Goal: Information Seeking & Learning: Learn about a topic

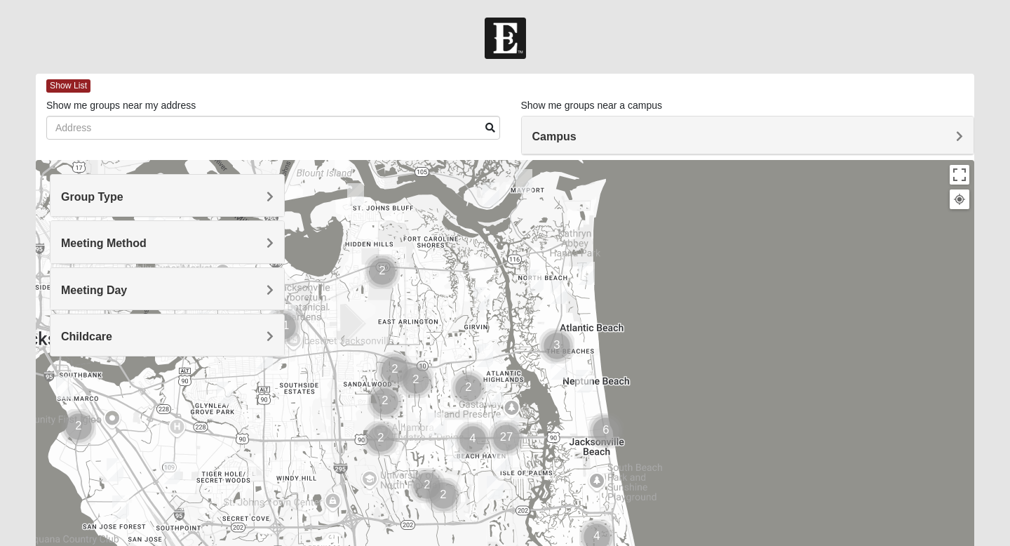
click at [163, 200] on h4 "Group Type" at bounding box center [167, 196] width 212 height 13
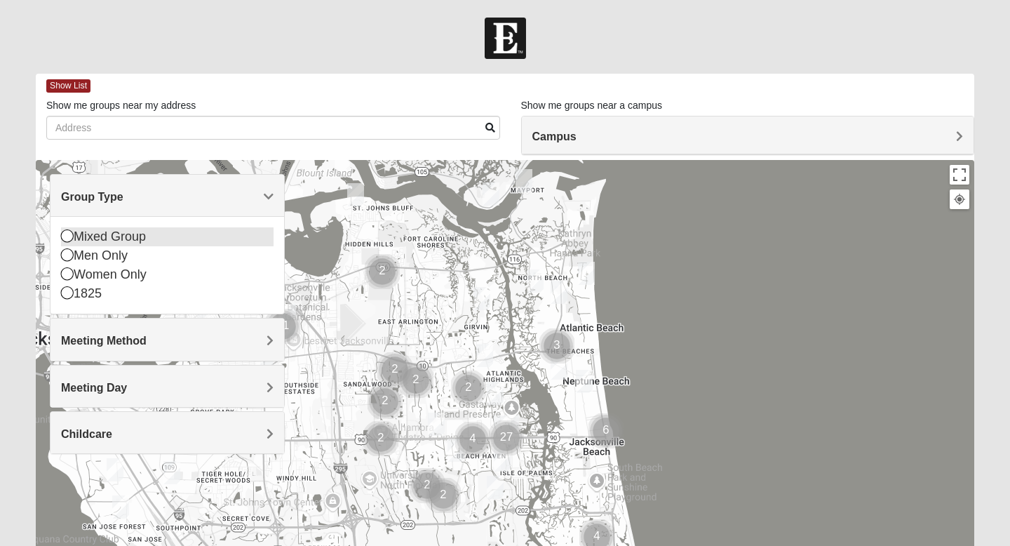
click at [104, 234] on div "Mixed Group" at bounding box center [167, 236] width 212 height 19
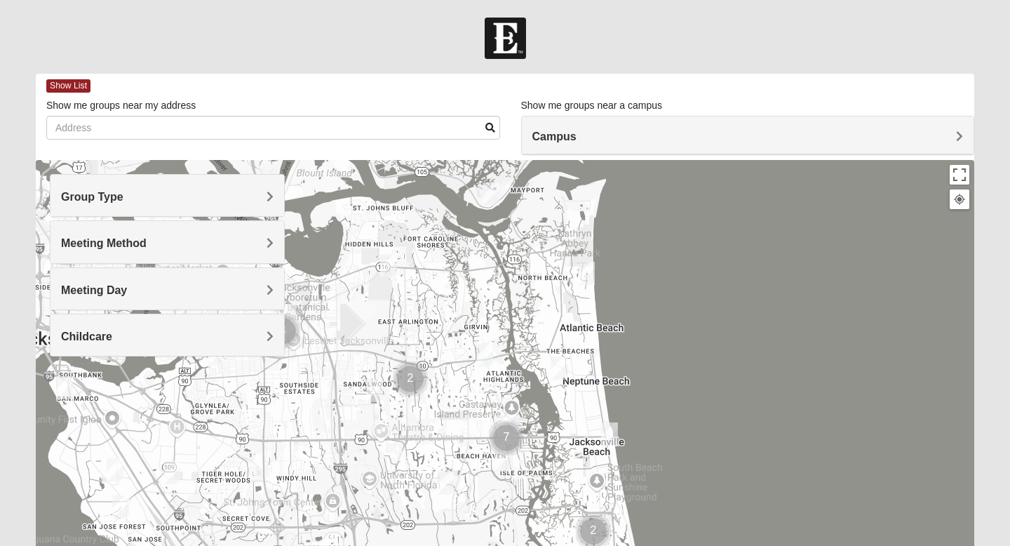
click at [104, 238] on span "Meeting Method" at bounding box center [104, 243] width 86 height 12
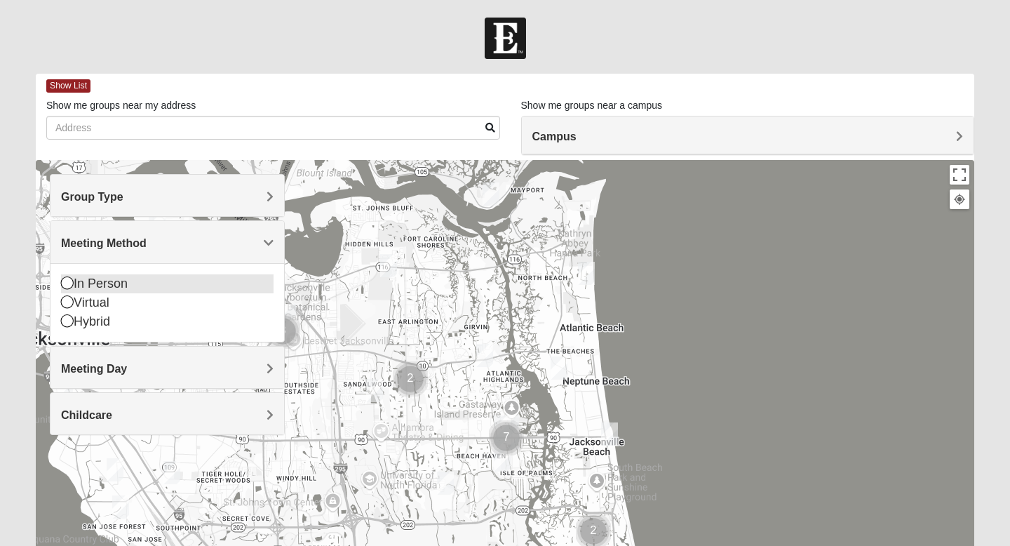
click at [77, 278] on div "In Person" at bounding box center [167, 283] width 212 height 19
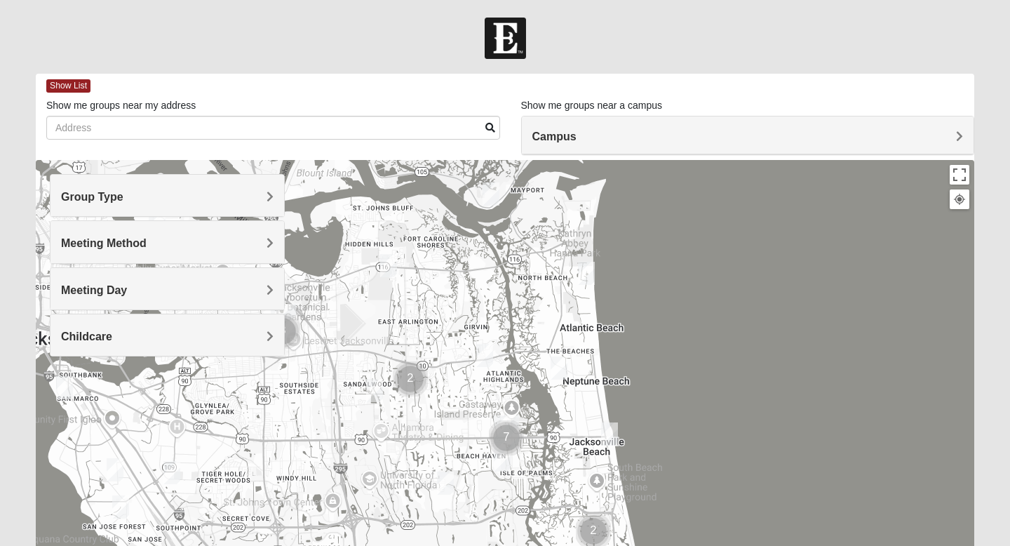
click at [90, 339] on span "Childcare" at bounding box center [86, 336] width 51 height 12
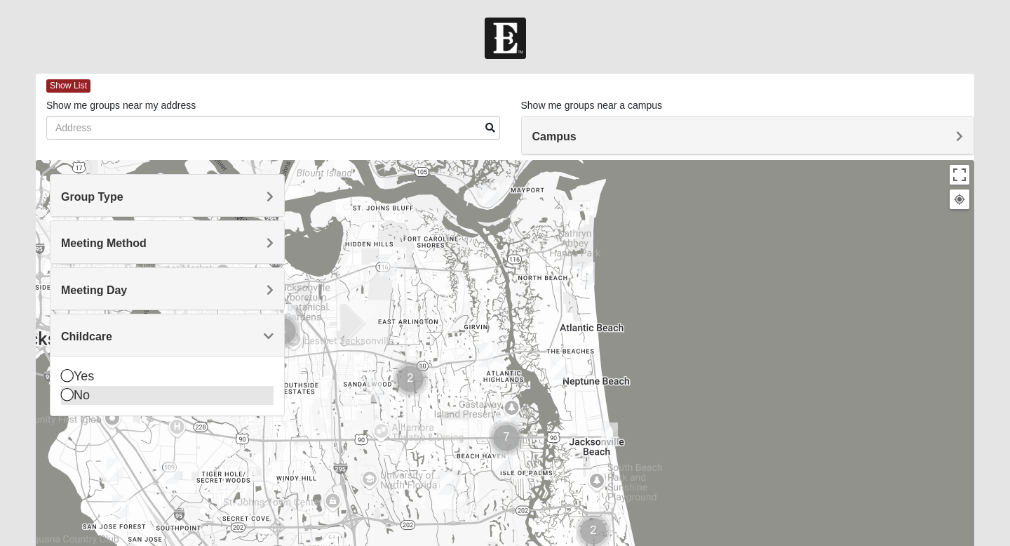
click at [65, 393] on icon at bounding box center [67, 394] width 13 height 13
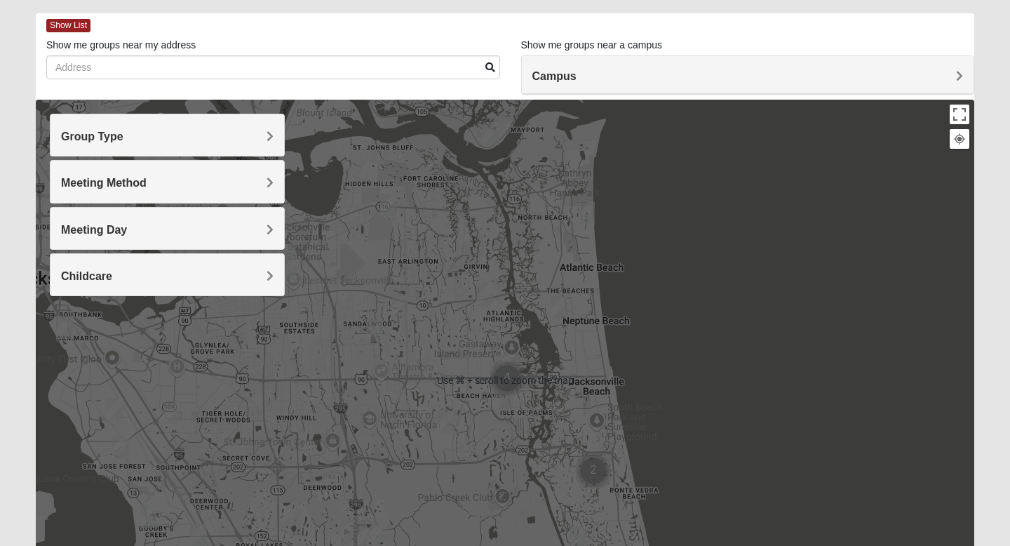
scroll to position [64, 0]
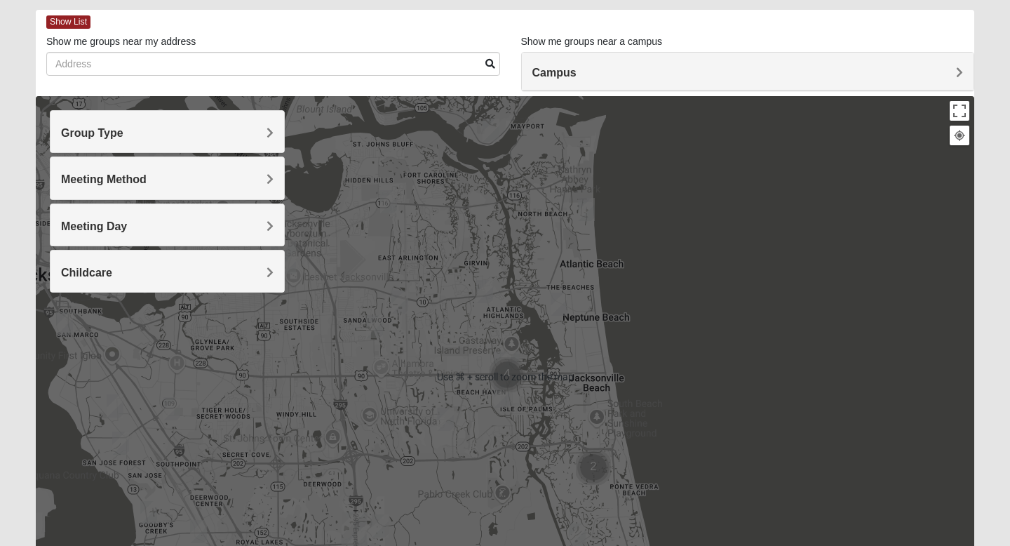
click at [511, 375] on img "Cluster of 4 groups" at bounding box center [506, 374] width 35 height 35
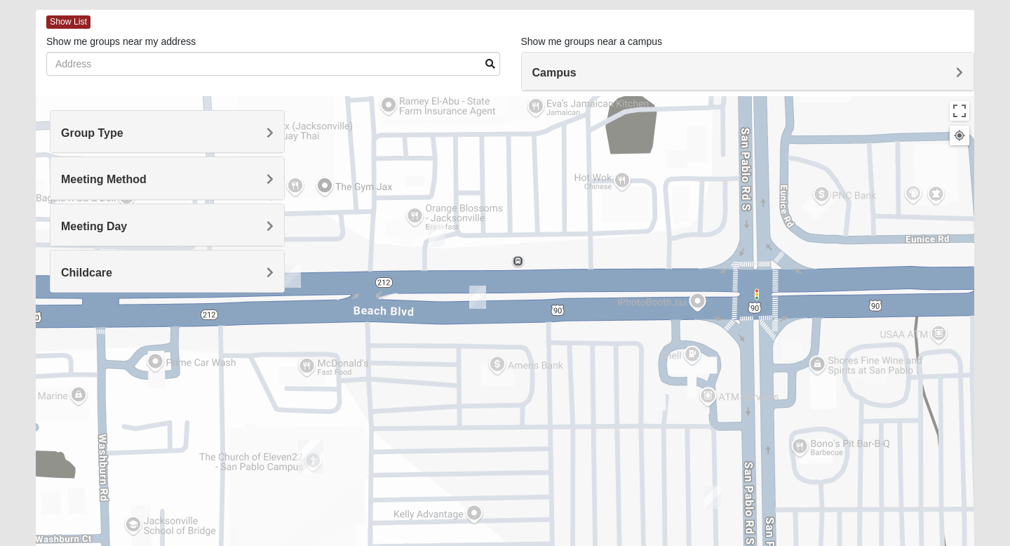
click at [295, 277] on img "On Campus Mixed Vito 32233" at bounding box center [292, 275] width 17 height 23
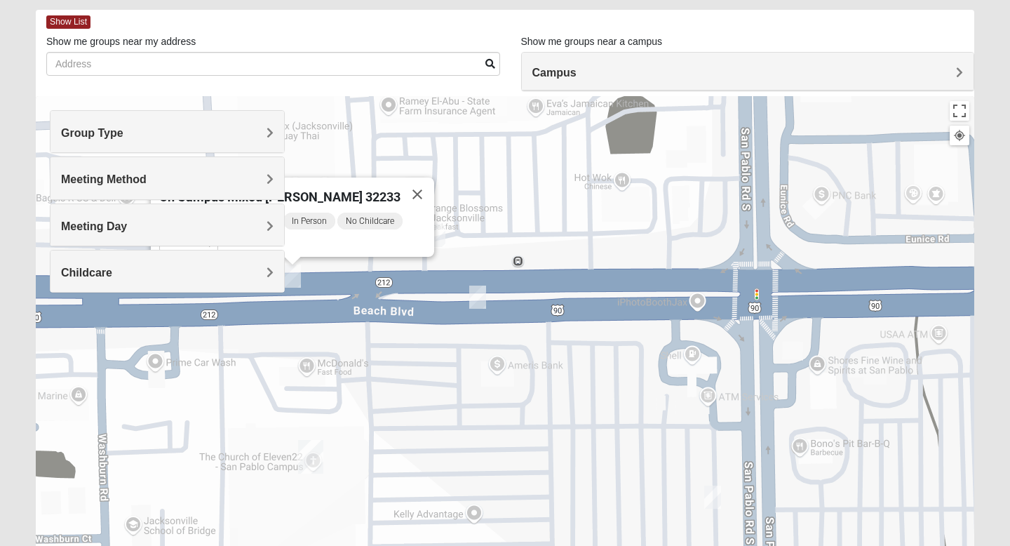
drag, startPoint x: 344, startPoint y: 244, endPoint x: 404, endPoint y: 243, distance: 60.3
click at [404, 243] on div "[DATE] PM Mixed Group In Person No Childcare Learn More" at bounding box center [296, 234] width 275 height 46
click at [480, 307] on img "On Campus Mixed Salas 32250" at bounding box center [477, 296] width 17 height 23
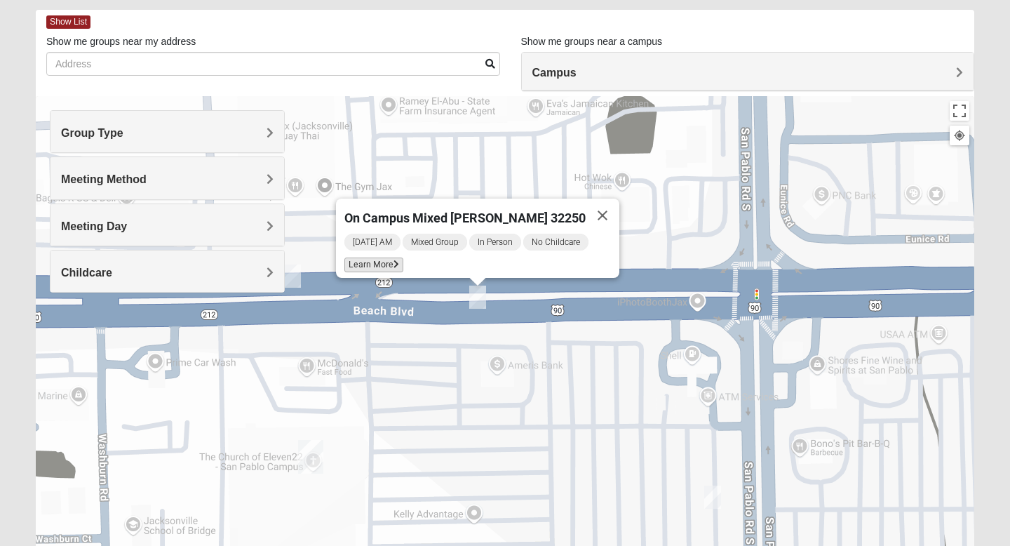
click at [395, 259] on span "Learn More" at bounding box center [373, 264] width 59 height 15
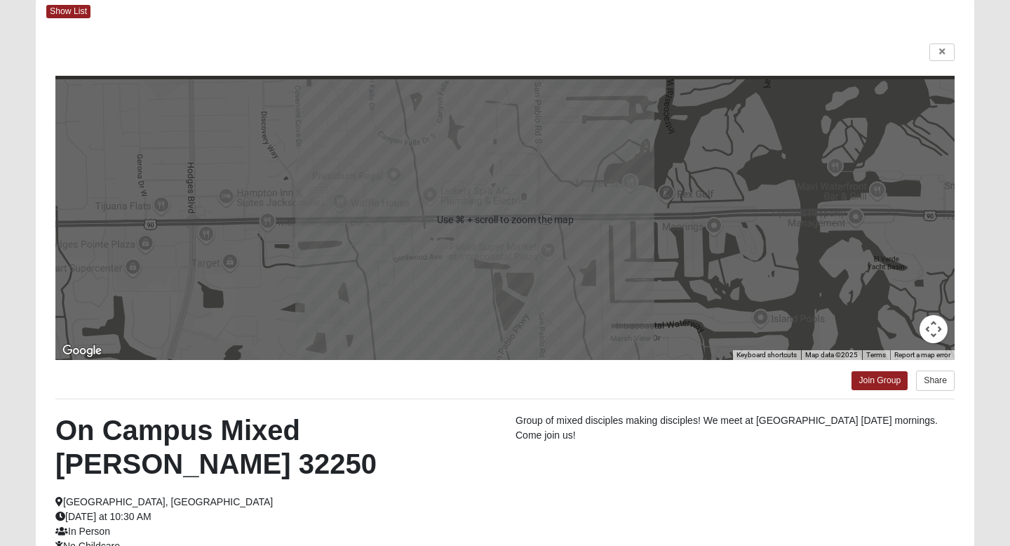
scroll to position [0, 0]
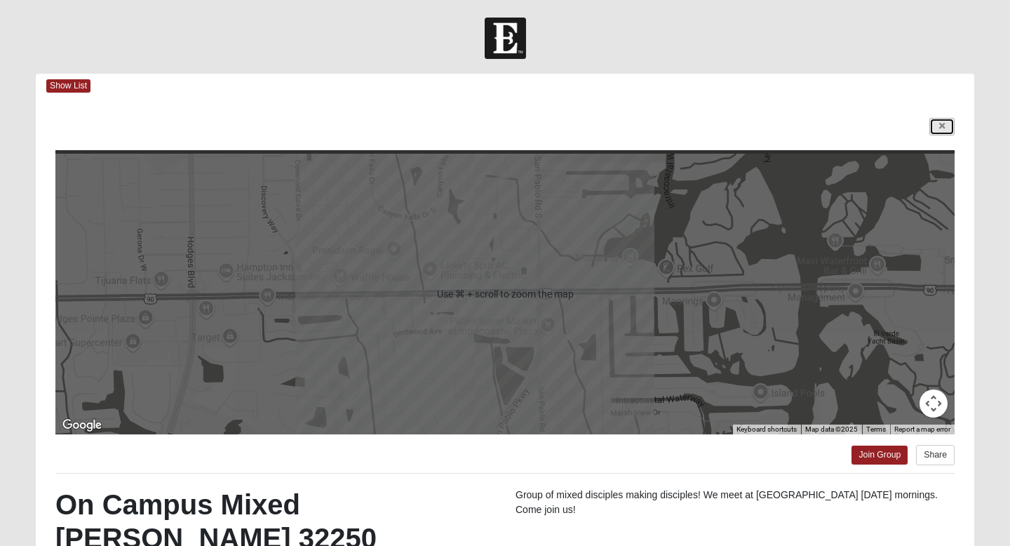
click at [939, 129] on icon at bounding box center [942, 126] width 6 height 8
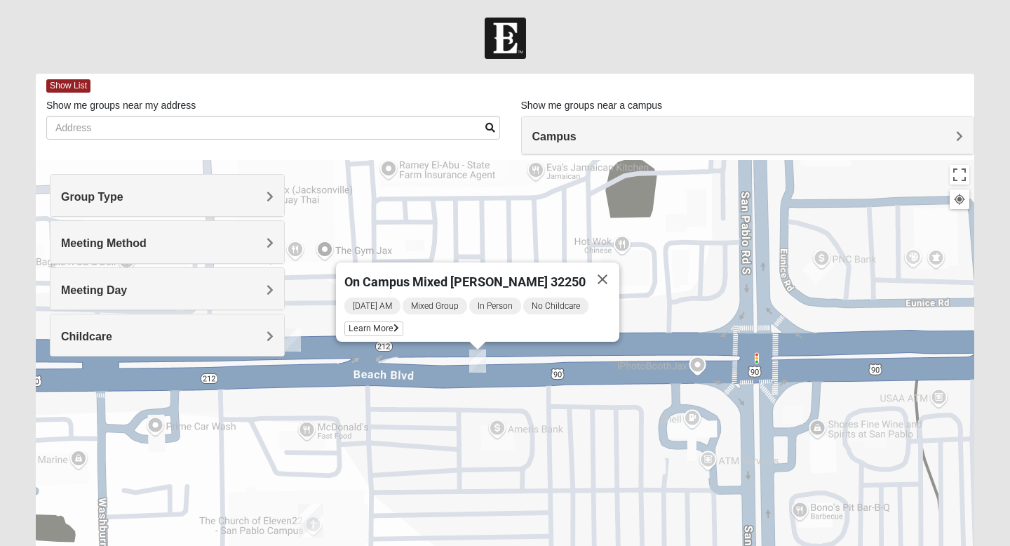
click at [295, 346] on img "On Campus Mixed Vito 32233" at bounding box center [292, 339] width 17 height 23
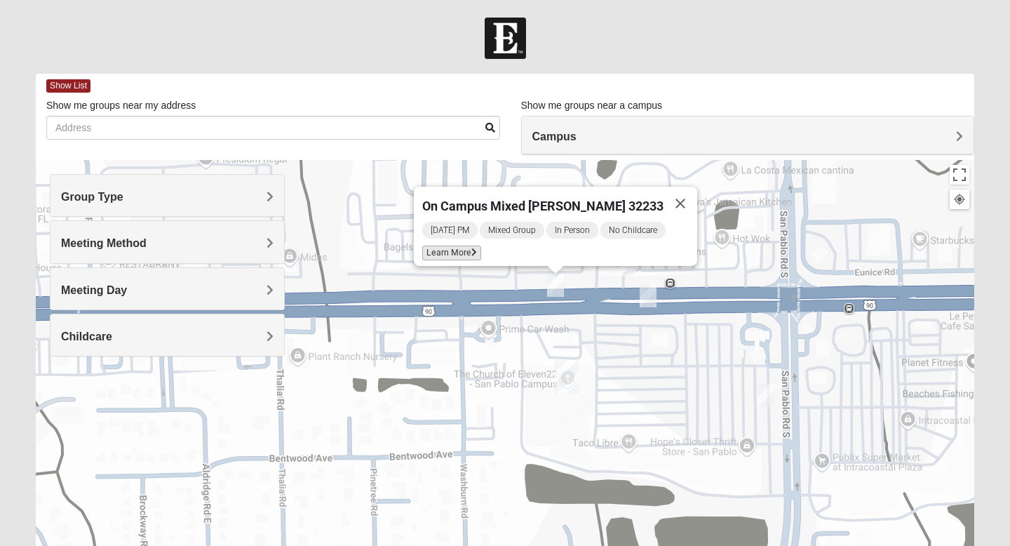
click at [469, 245] on span "Learn More" at bounding box center [451, 252] width 59 height 15
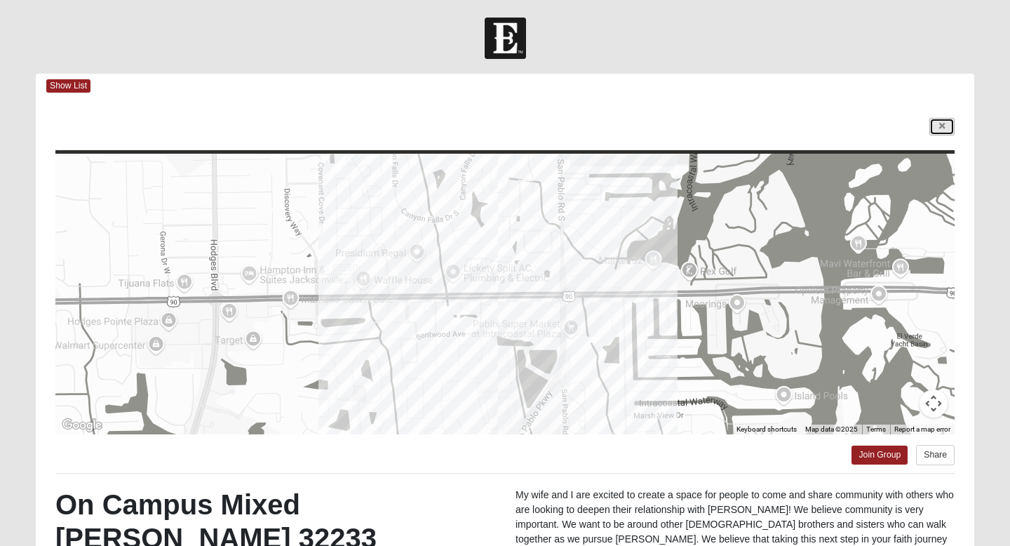
click at [941, 132] on link at bounding box center [941, 127] width 25 height 18
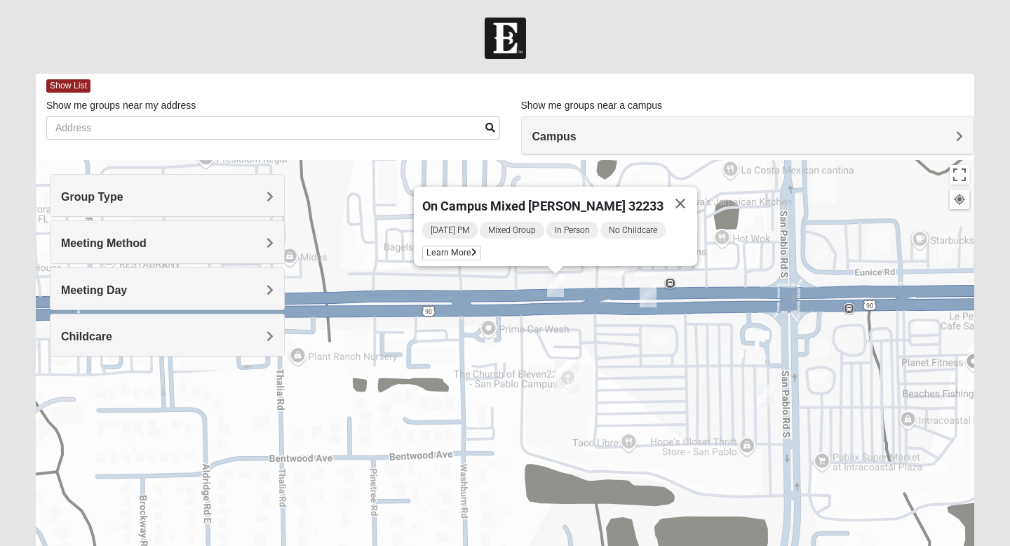
click at [630, 272] on img "On Campus Mixed Smith 32250" at bounding box center [627, 264] width 17 height 23
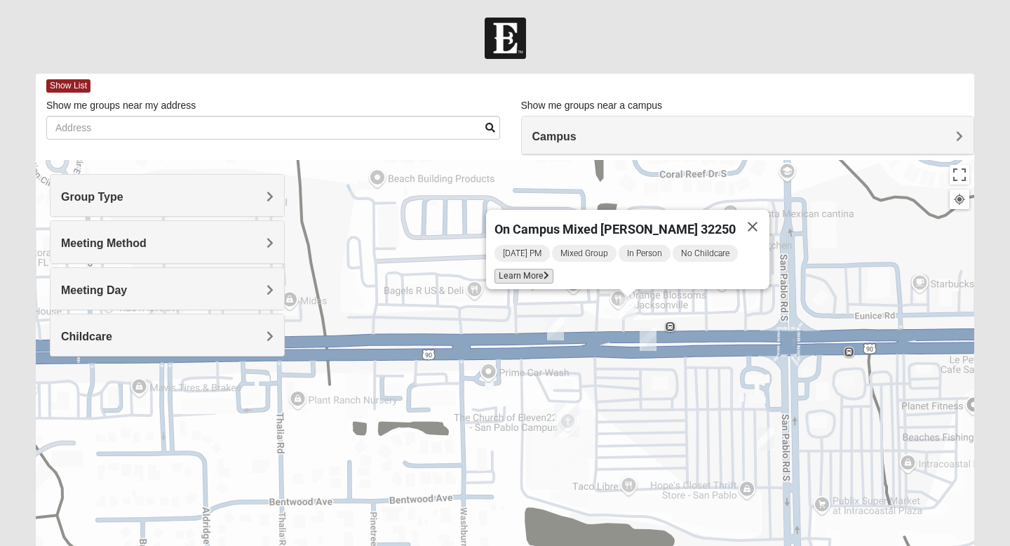
click at [549, 271] on icon at bounding box center [546, 275] width 6 height 8
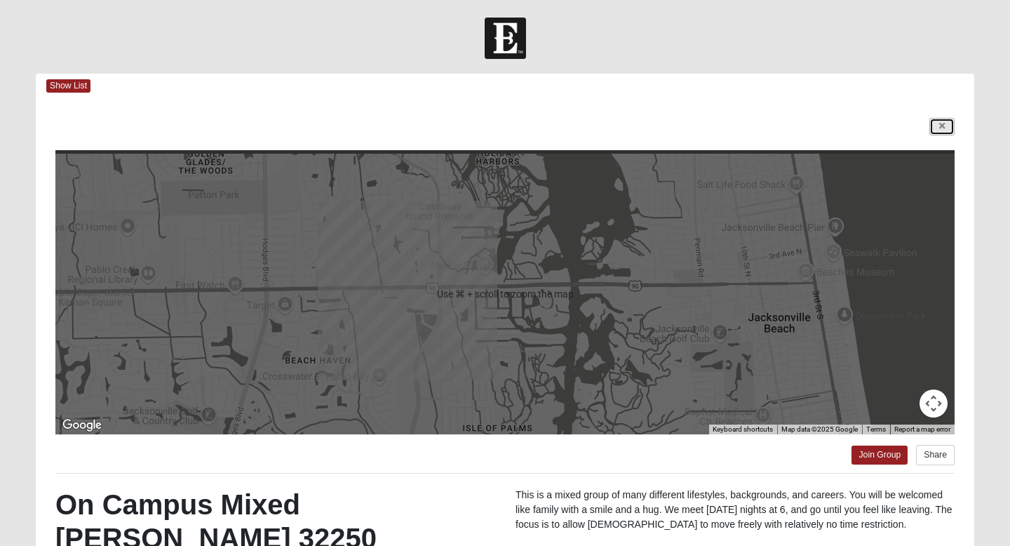
click at [937, 126] on link at bounding box center [941, 127] width 25 height 18
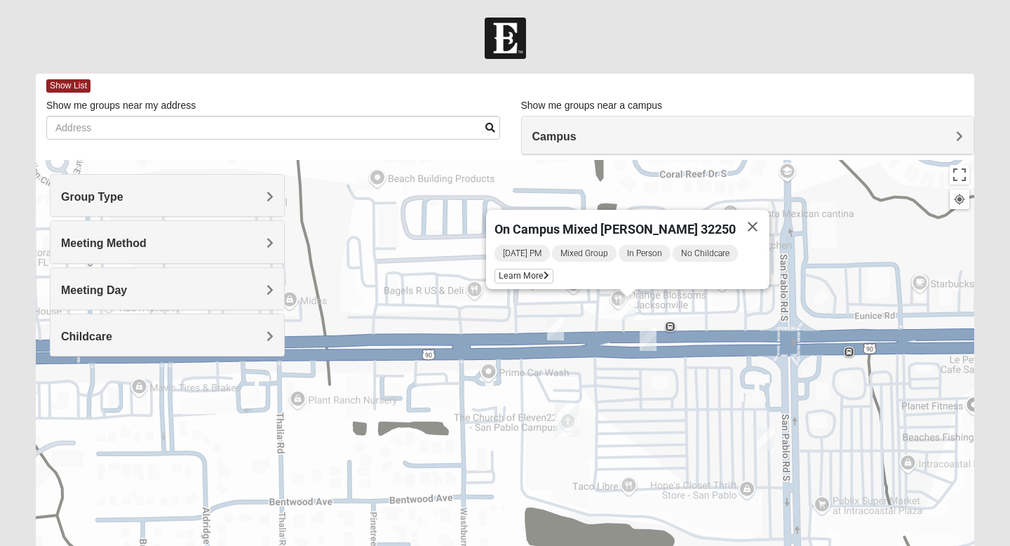
click at [764, 437] on img "On Campus Mixed Blasher 32224" at bounding box center [765, 438] width 17 height 23
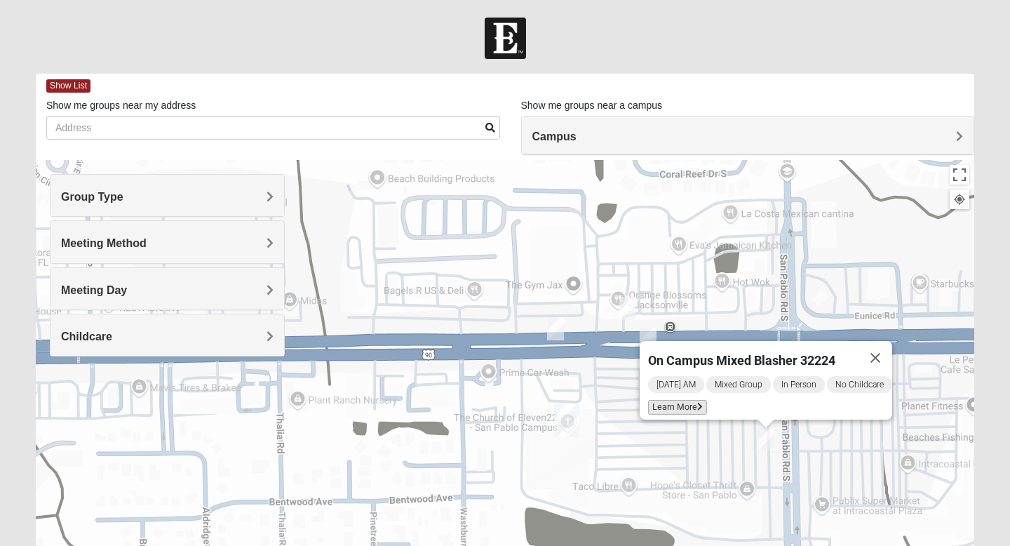
click at [675, 402] on span "Learn More" at bounding box center [677, 407] width 59 height 15
